Goal: Navigation & Orientation: Find specific page/section

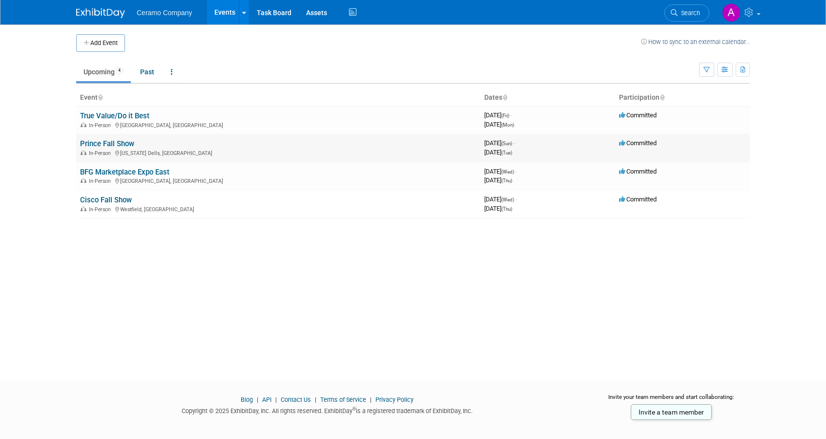
click at [105, 139] on link "Prince Fall Show" at bounding box center [107, 143] width 54 height 9
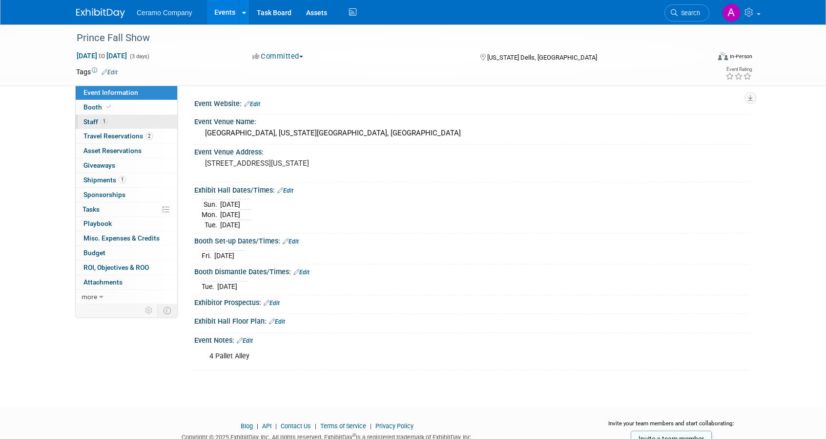
click at [105, 118] on span "Staff 1" at bounding box center [96, 122] width 24 height 8
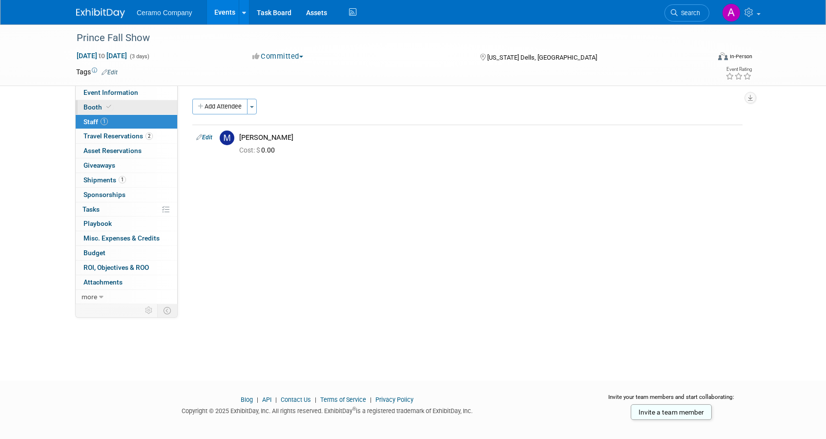
click at [107, 110] on span at bounding box center [109, 106] width 9 height 7
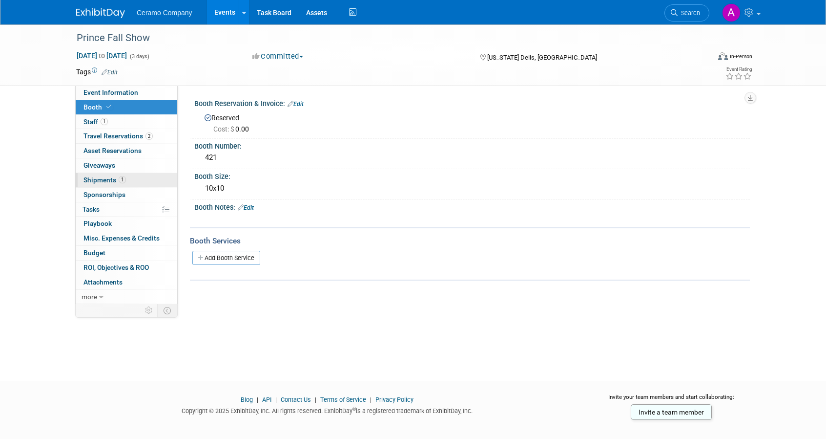
click at [121, 181] on span "1" at bounding box center [122, 179] width 7 height 7
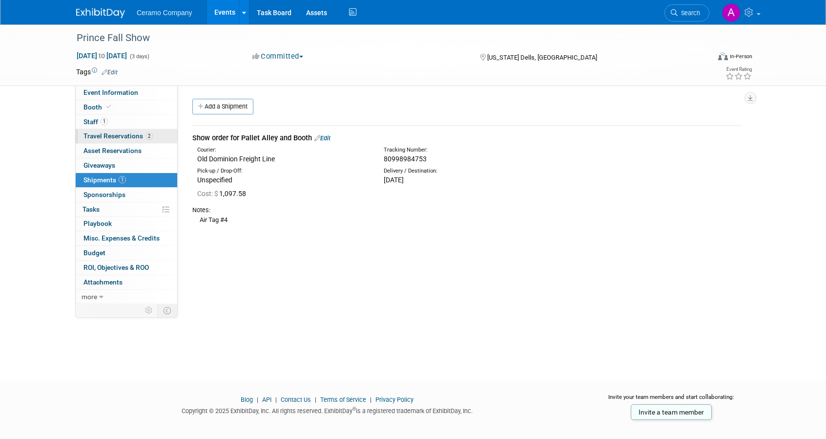
click at [116, 133] on span "Travel Reservations 2" at bounding box center [118, 136] width 69 height 8
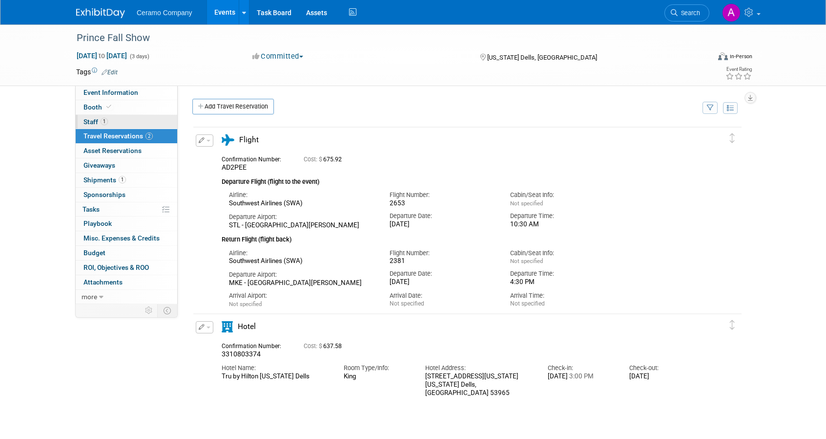
click at [105, 123] on span "1" at bounding box center [104, 121] width 7 height 7
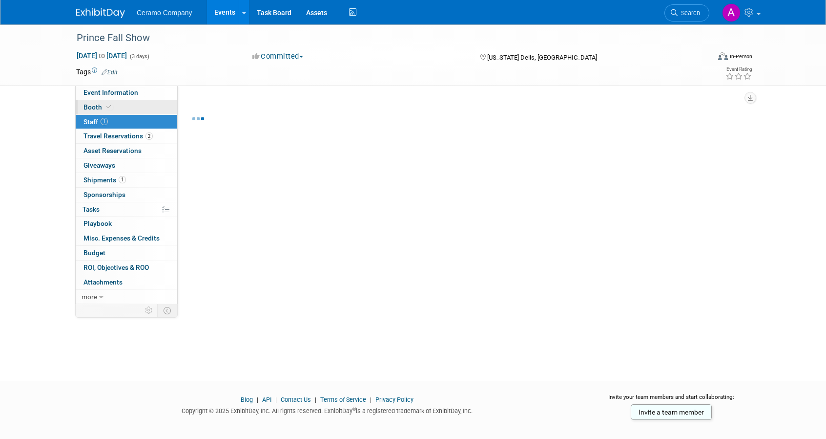
click at [101, 105] on span "Booth" at bounding box center [99, 107] width 30 height 8
